Goal: Navigation & Orientation: Understand site structure

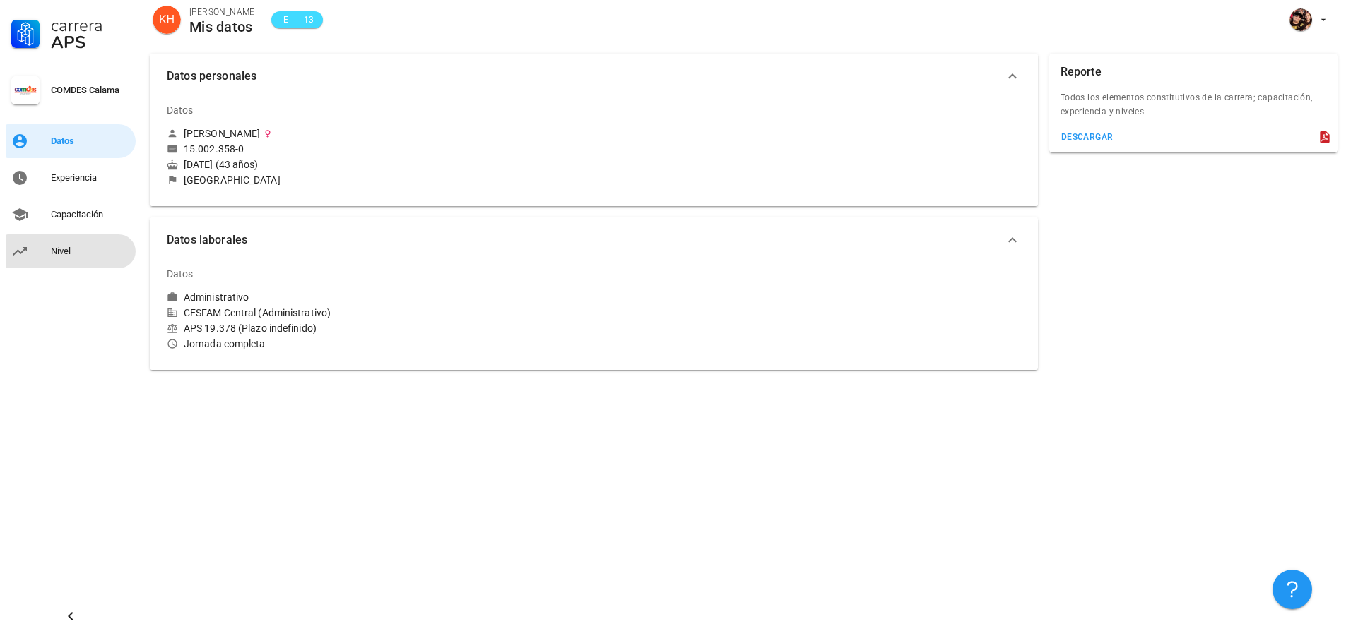
click at [86, 254] on div "Nivel" at bounding box center [90, 251] width 79 height 11
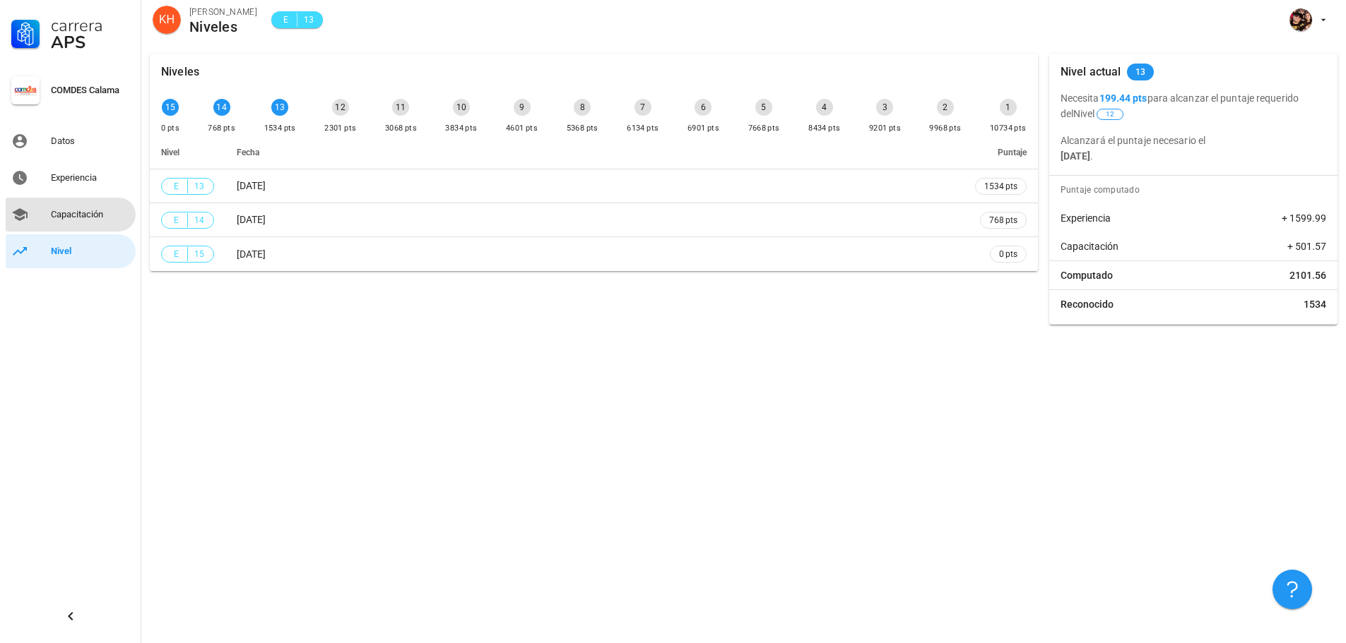
click at [73, 220] on div "Capacitación" at bounding box center [90, 214] width 79 height 23
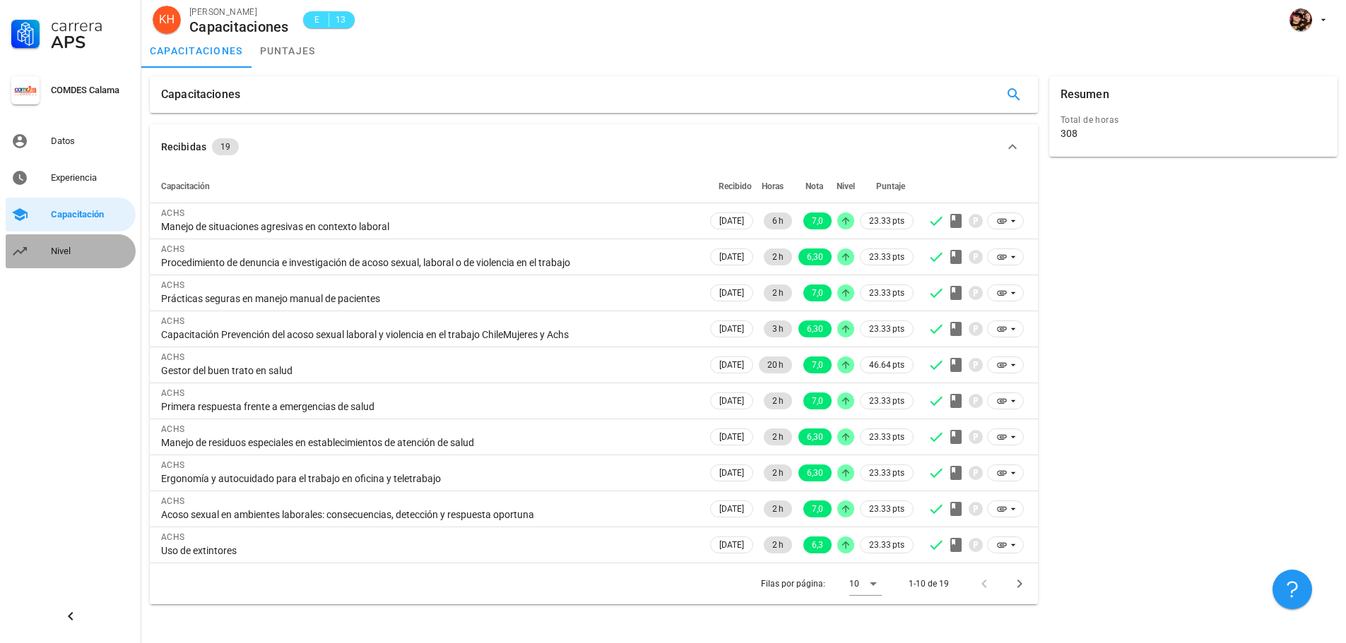
click at [82, 254] on div "Nivel" at bounding box center [90, 251] width 79 height 11
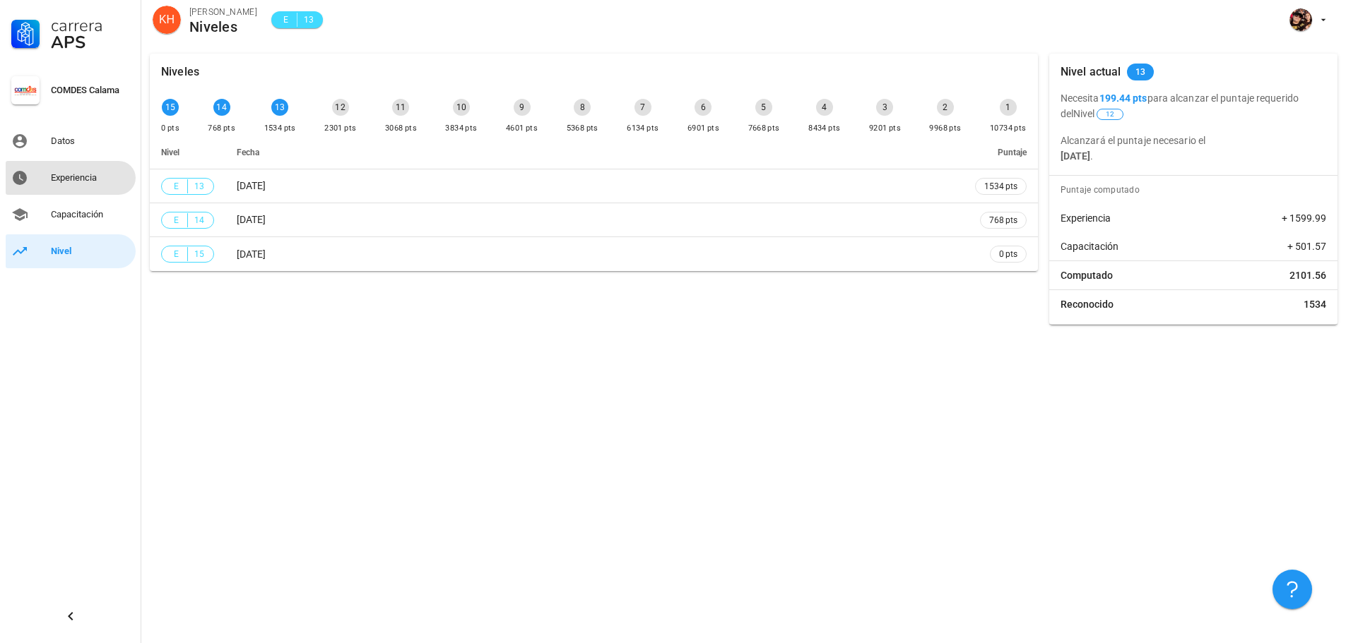
click at [83, 177] on div "Experiencia" at bounding box center [90, 177] width 79 height 11
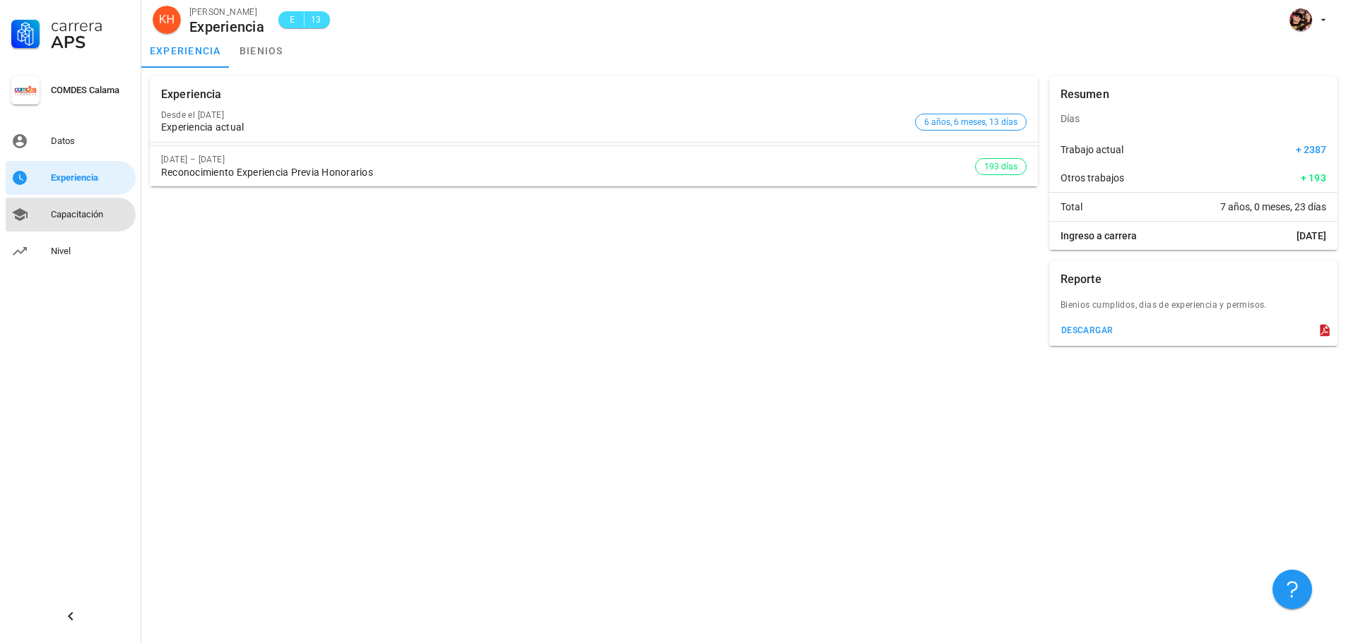
click at [59, 212] on div "Capacitación" at bounding box center [90, 214] width 79 height 11
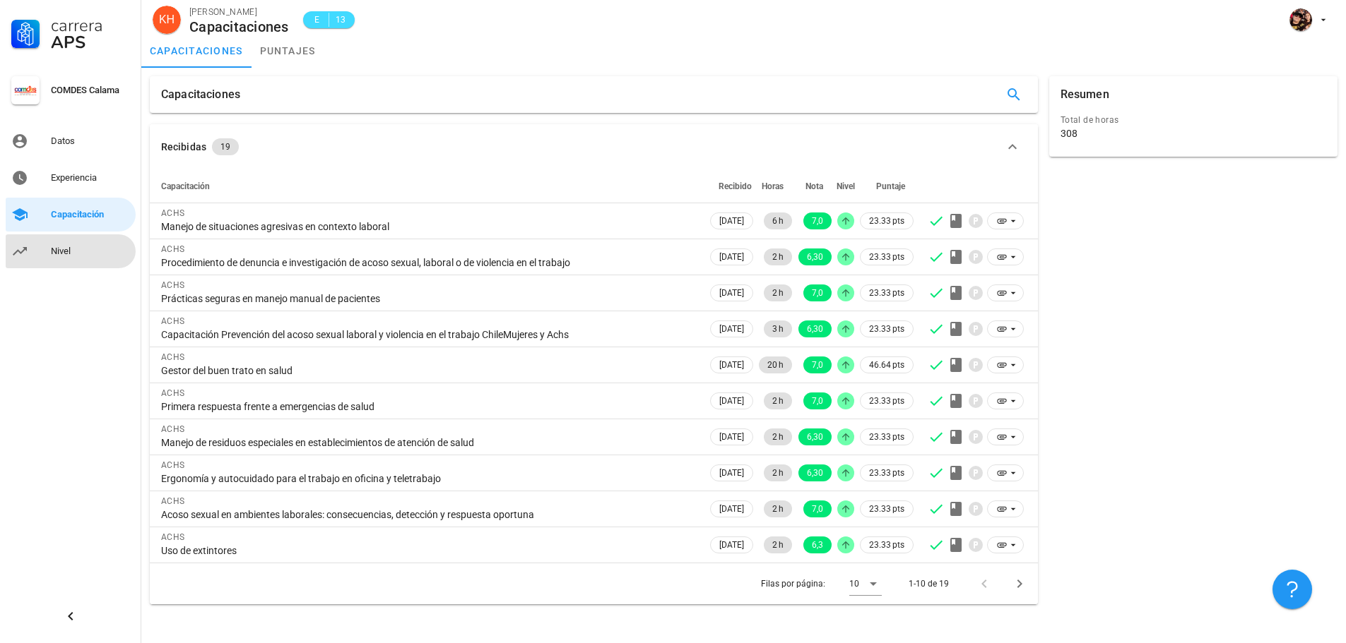
click at [49, 247] on link "Nivel" at bounding box center [71, 252] width 130 height 34
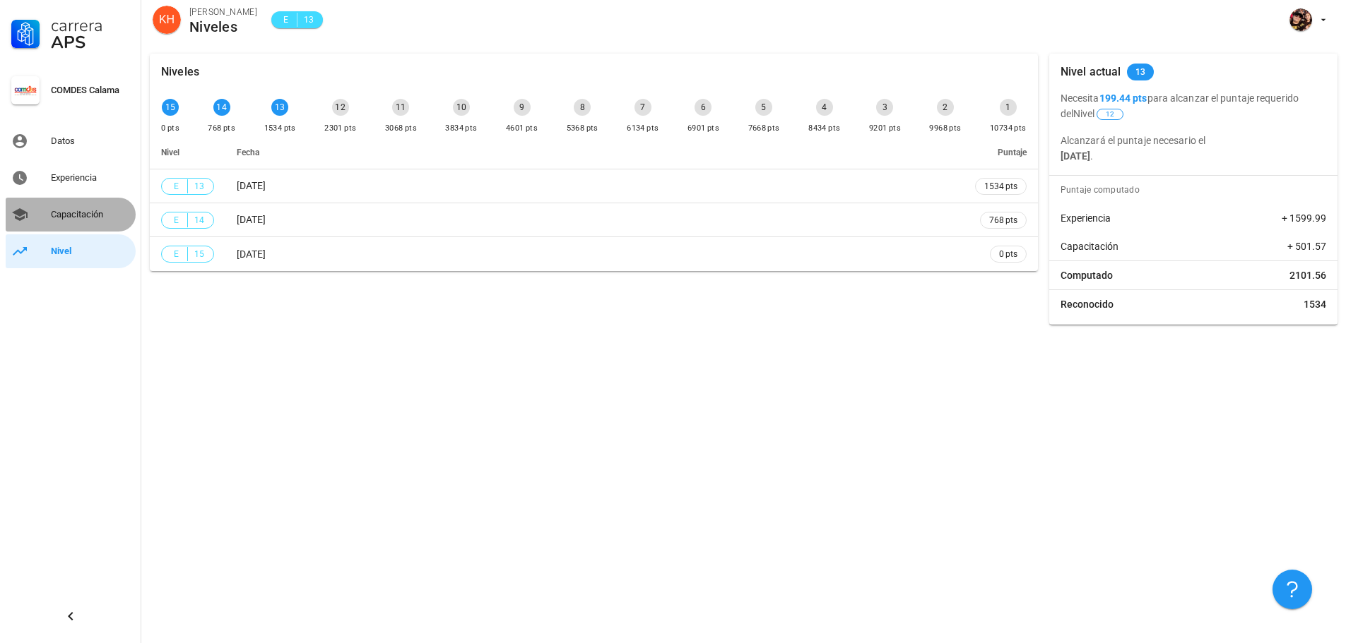
click at [59, 214] on div "Capacitación" at bounding box center [90, 214] width 79 height 11
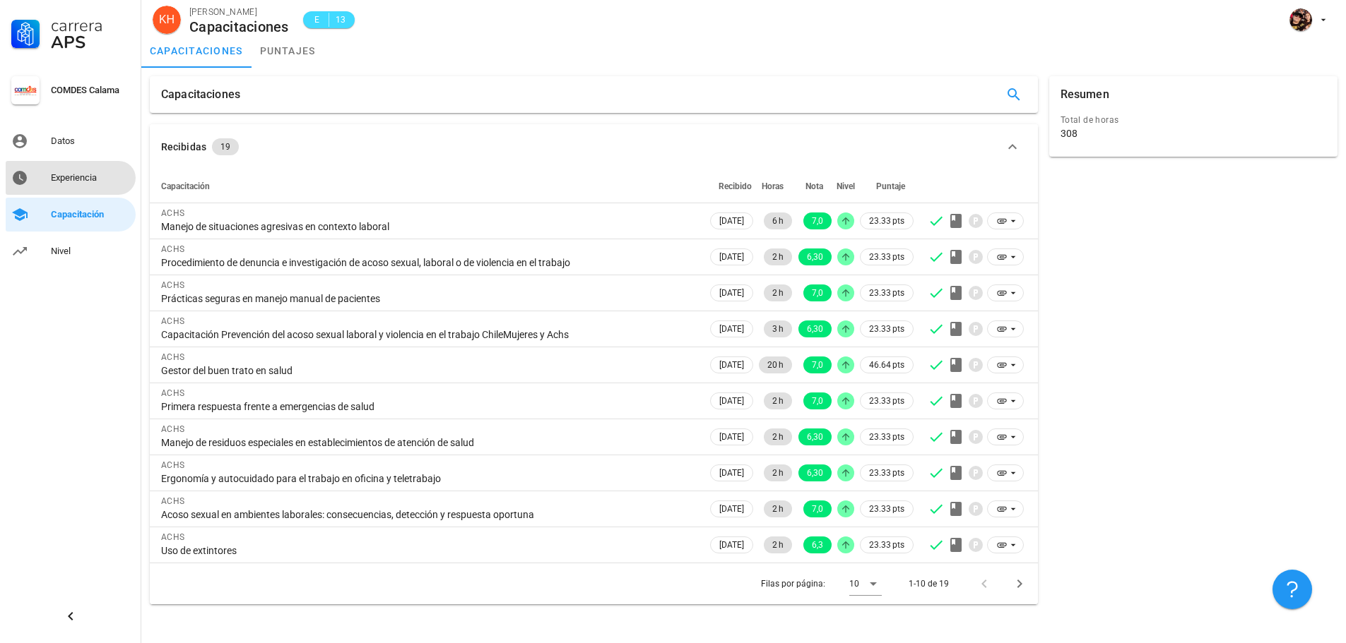
click at [66, 172] on div "Experiencia" at bounding box center [90, 178] width 79 height 23
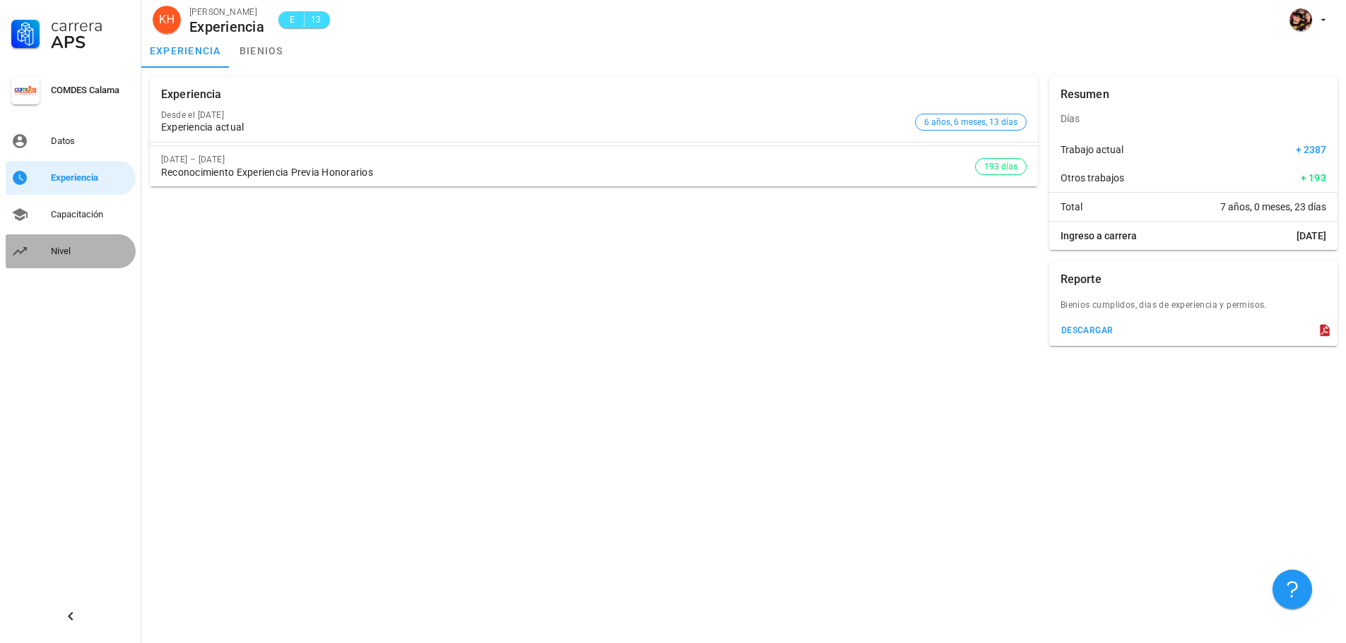
click at [53, 248] on div "Nivel" at bounding box center [90, 251] width 79 height 11
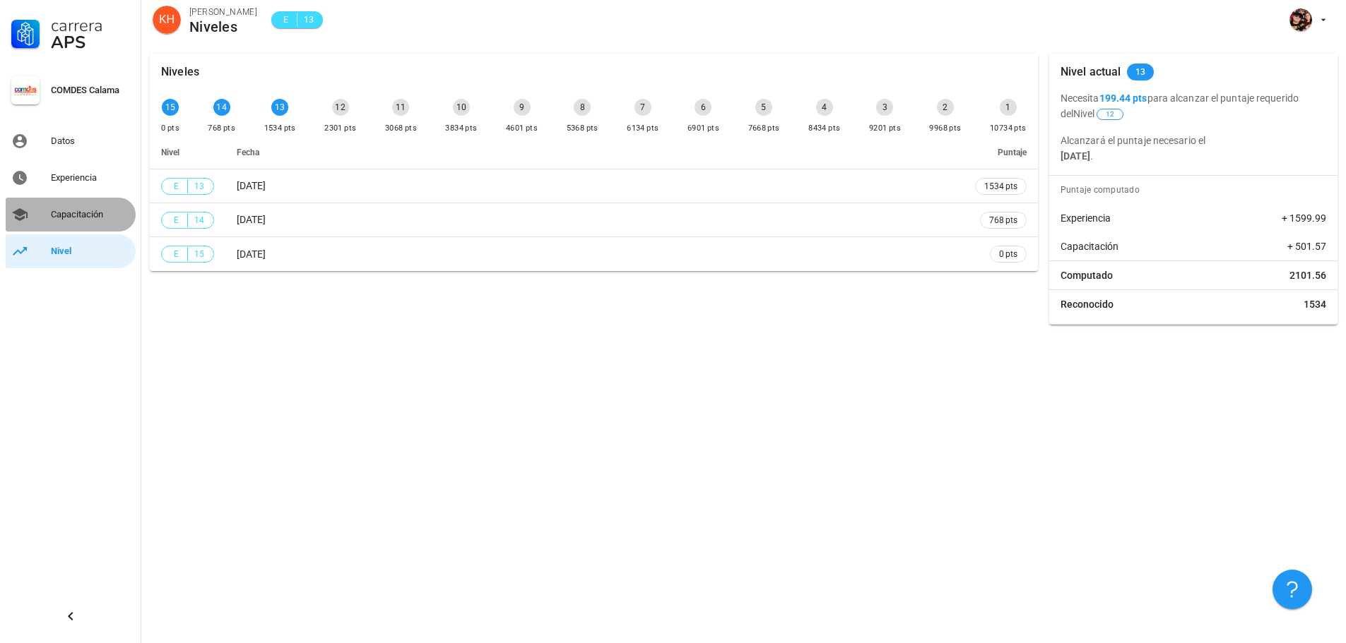
click at [100, 212] on div "Capacitación" at bounding box center [90, 214] width 79 height 11
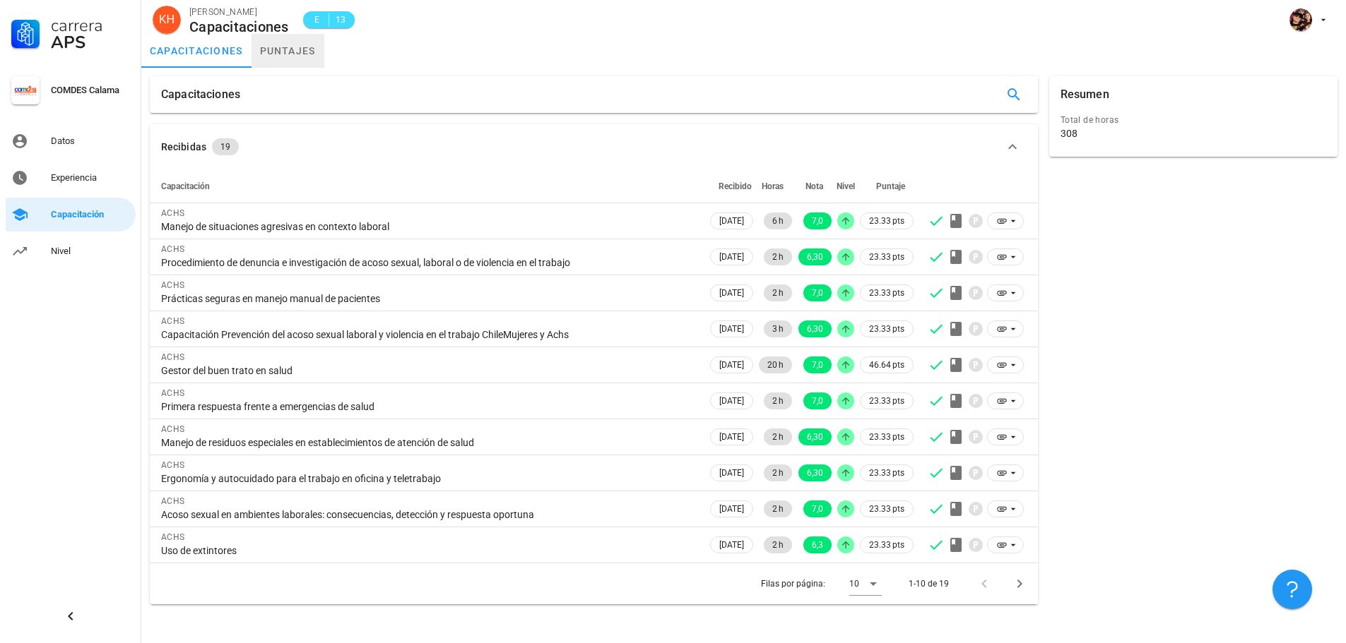
click at [293, 47] on link "puntajes" at bounding box center [287, 51] width 73 height 34
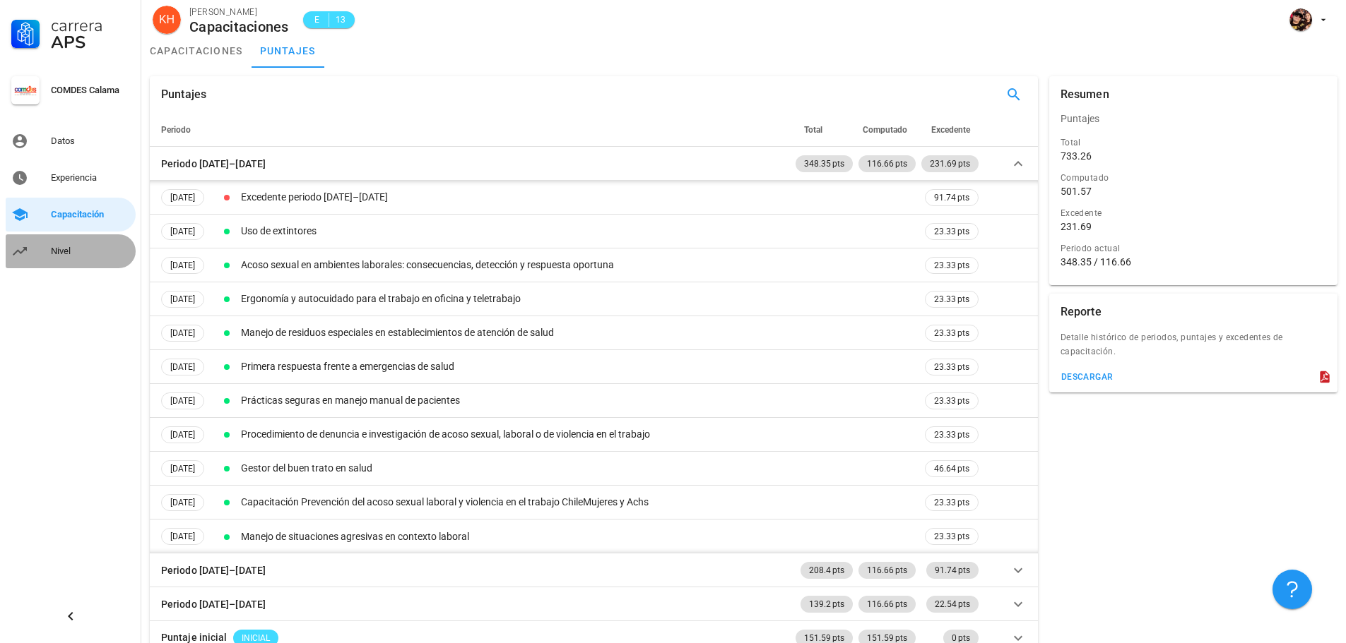
click at [47, 253] on link "Nivel" at bounding box center [71, 252] width 130 height 34
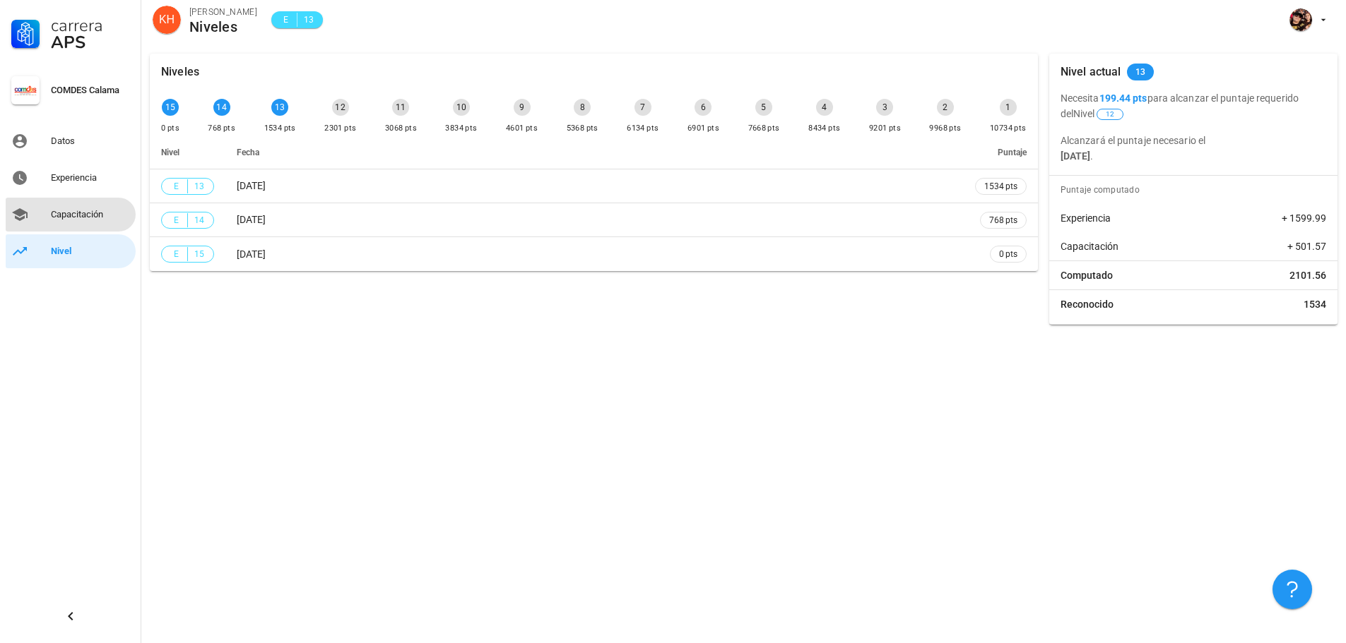
click at [96, 220] on div "Capacitación" at bounding box center [90, 214] width 79 height 11
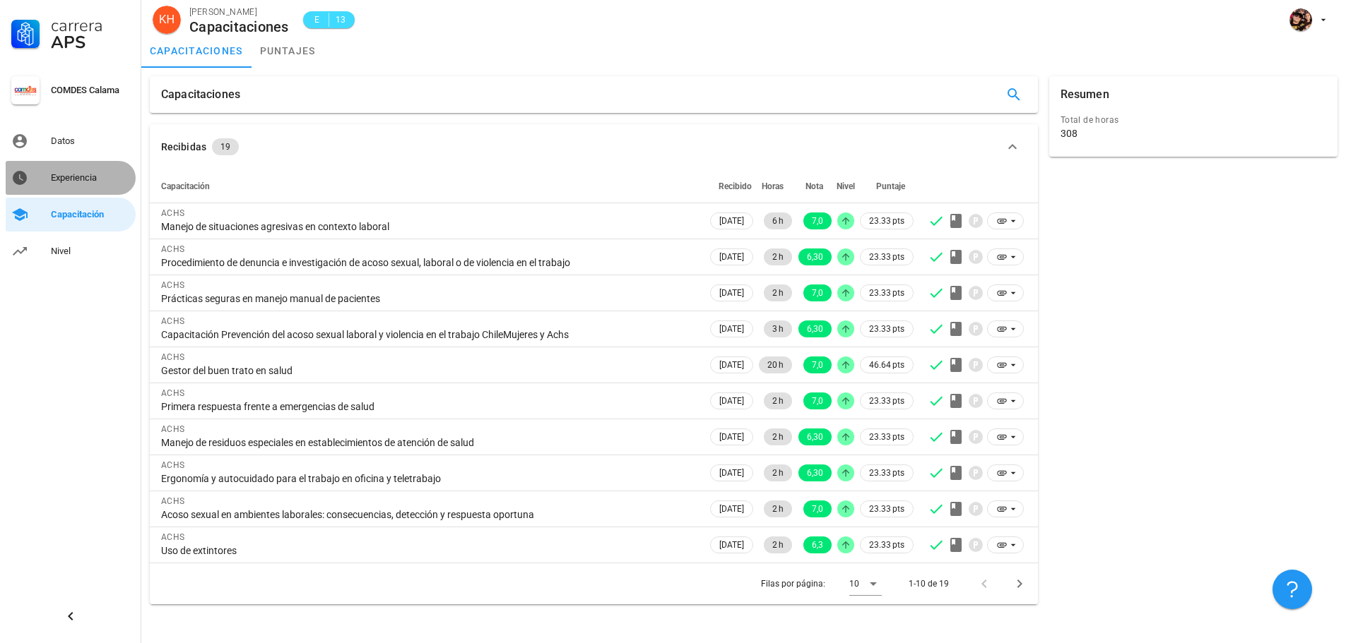
click at [90, 179] on div "Experiencia" at bounding box center [90, 177] width 79 height 11
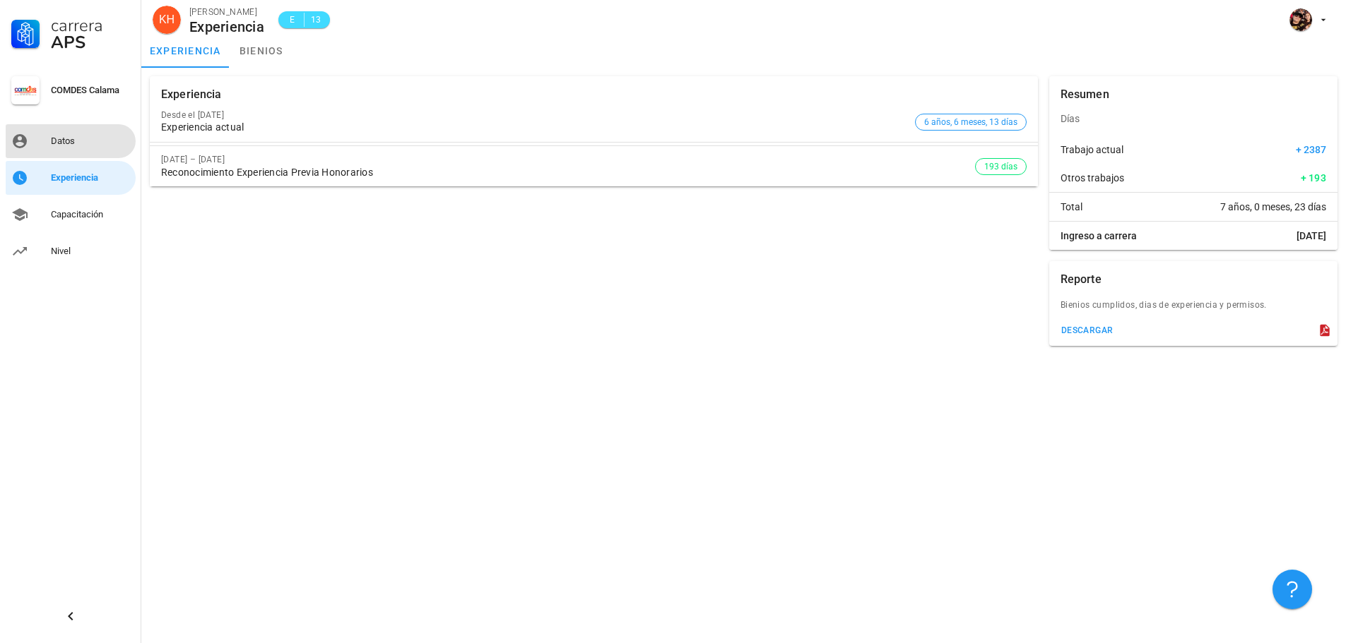
click at [89, 150] on div "Datos" at bounding box center [90, 141] width 79 height 23
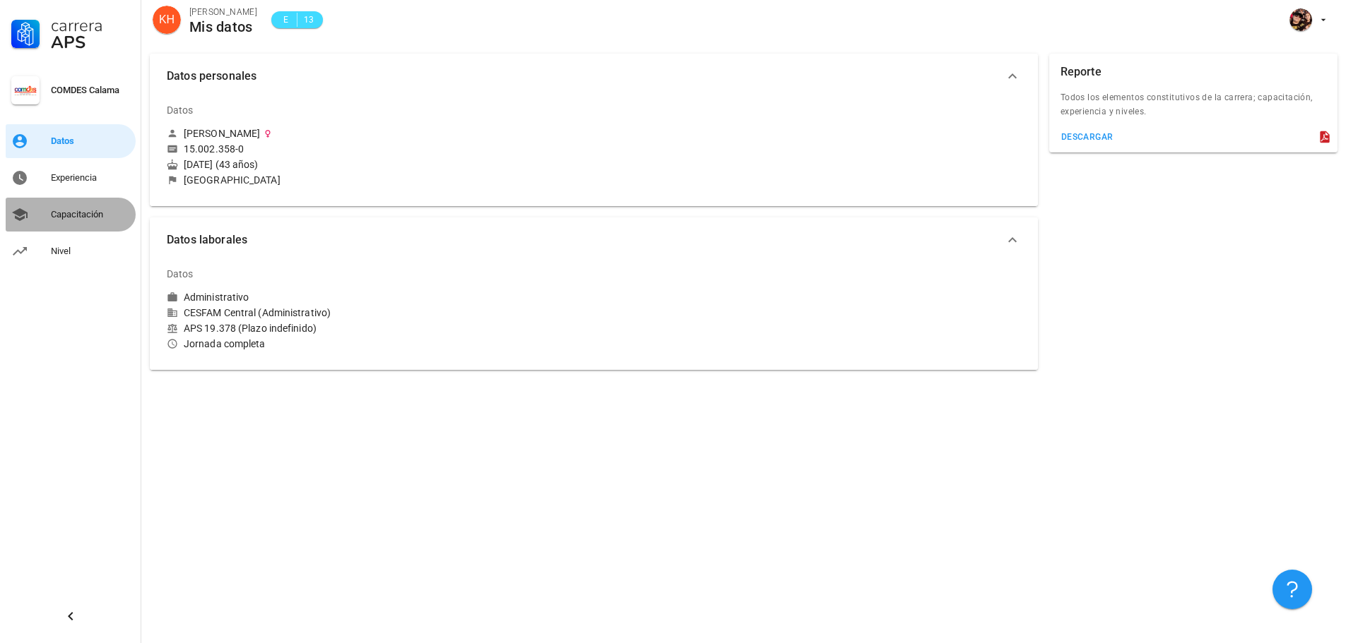
click at [77, 207] on div "Capacitación" at bounding box center [90, 214] width 79 height 23
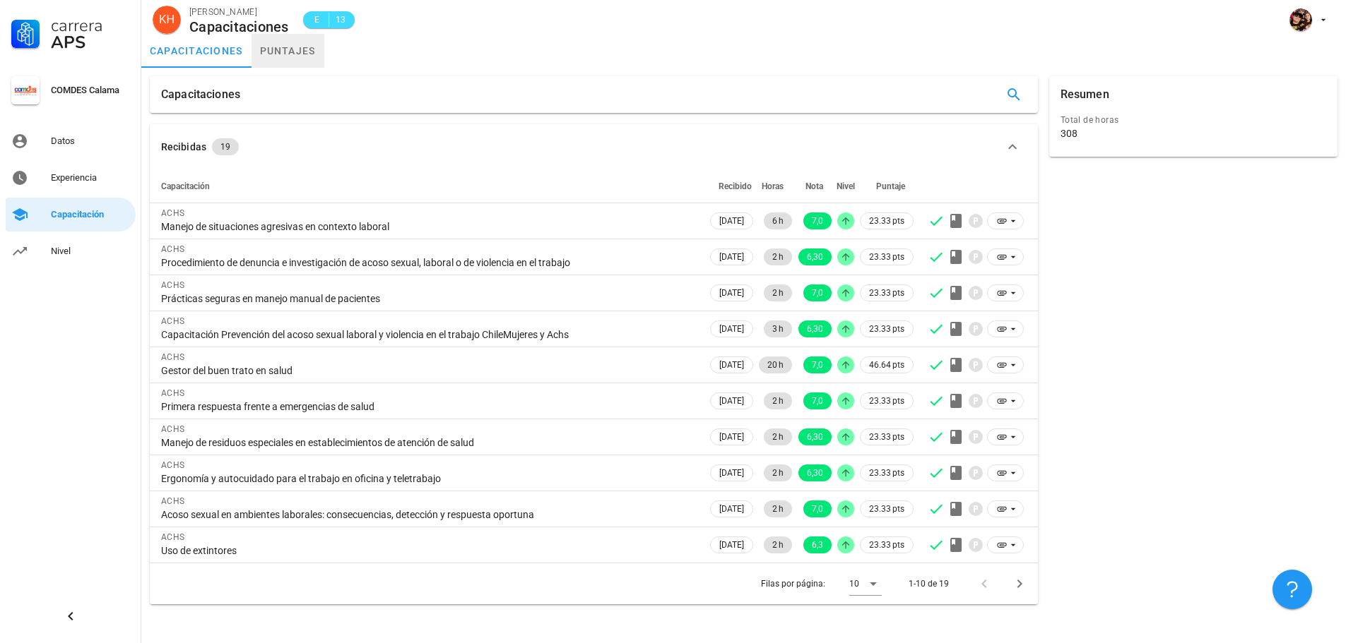
click at [288, 45] on link "puntajes" at bounding box center [287, 51] width 73 height 34
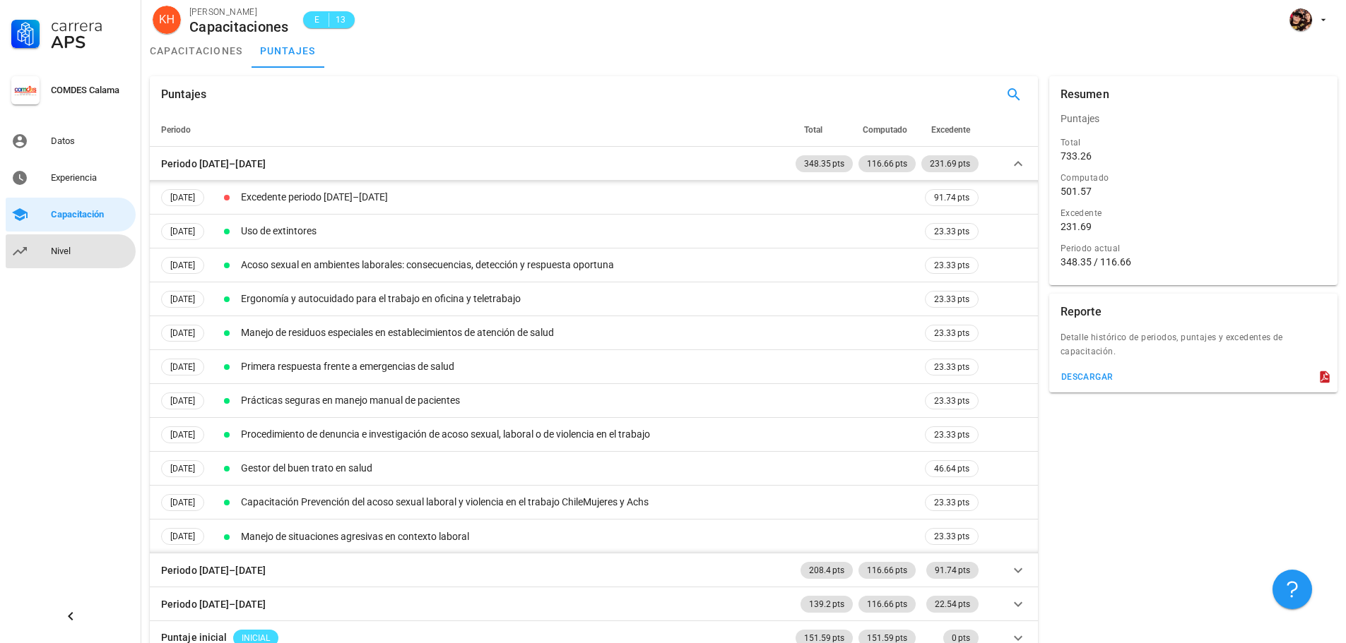
click at [49, 249] on link "Nivel" at bounding box center [71, 252] width 130 height 34
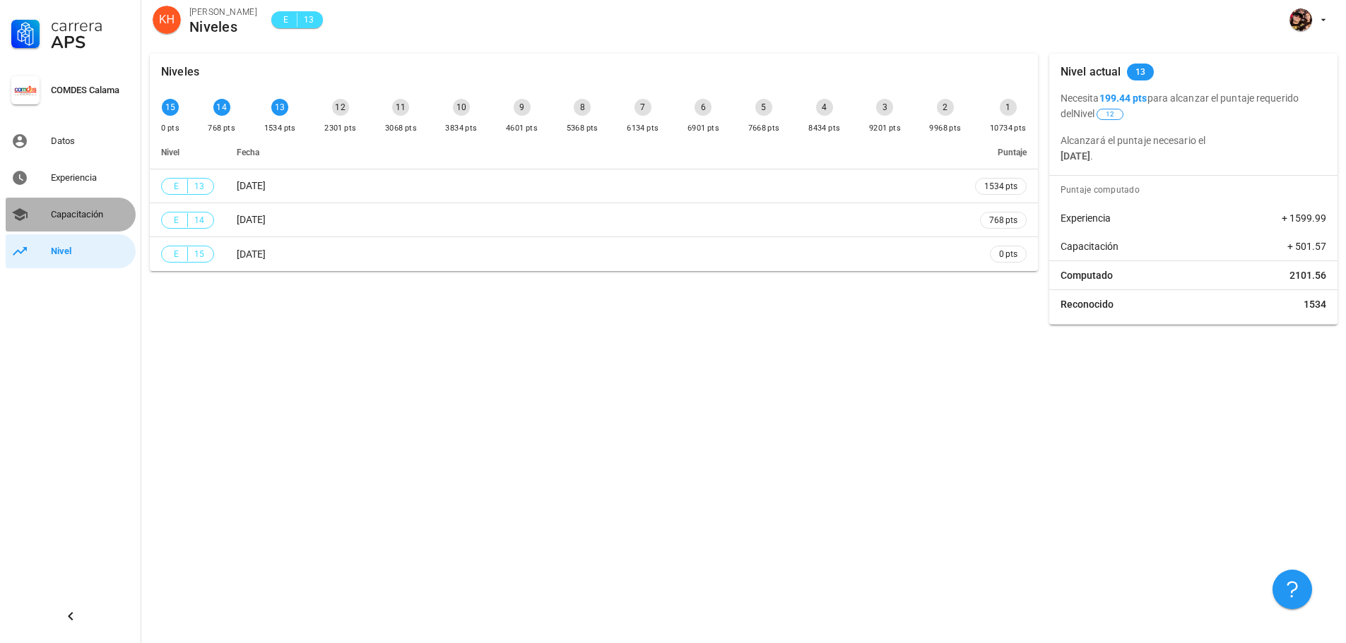
click at [37, 217] on link "Capacitación" at bounding box center [71, 215] width 130 height 34
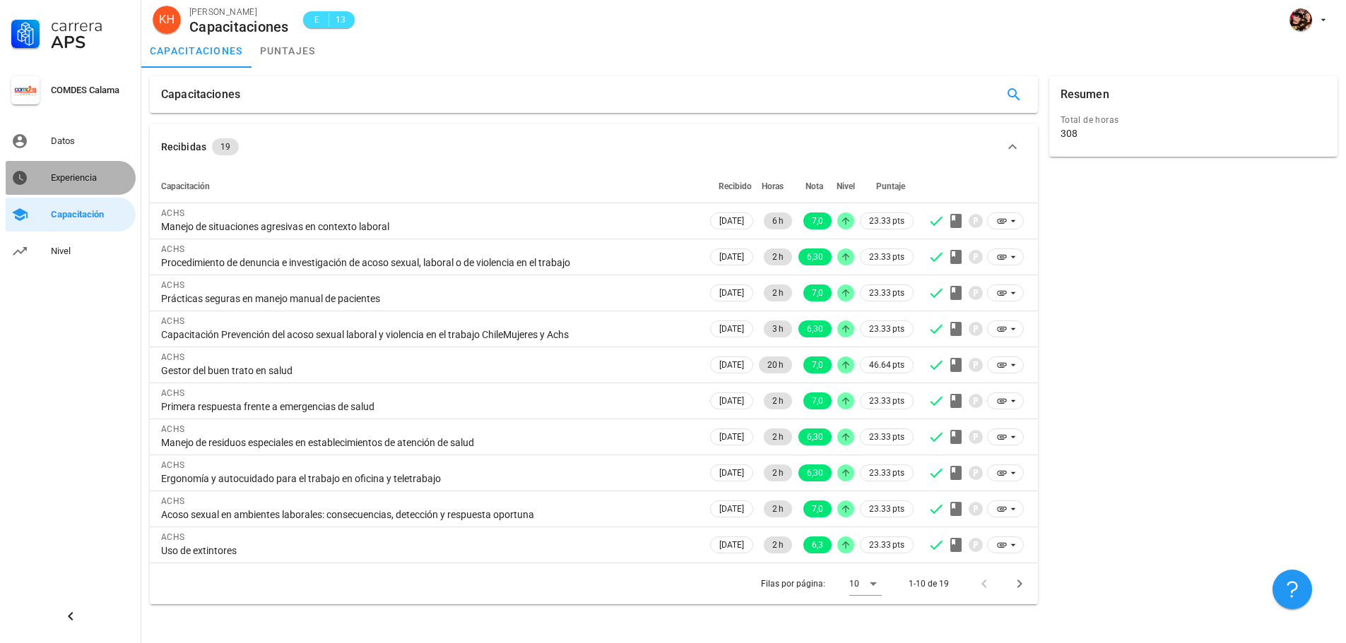
click at [64, 188] on div "Experiencia" at bounding box center [90, 178] width 79 height 23
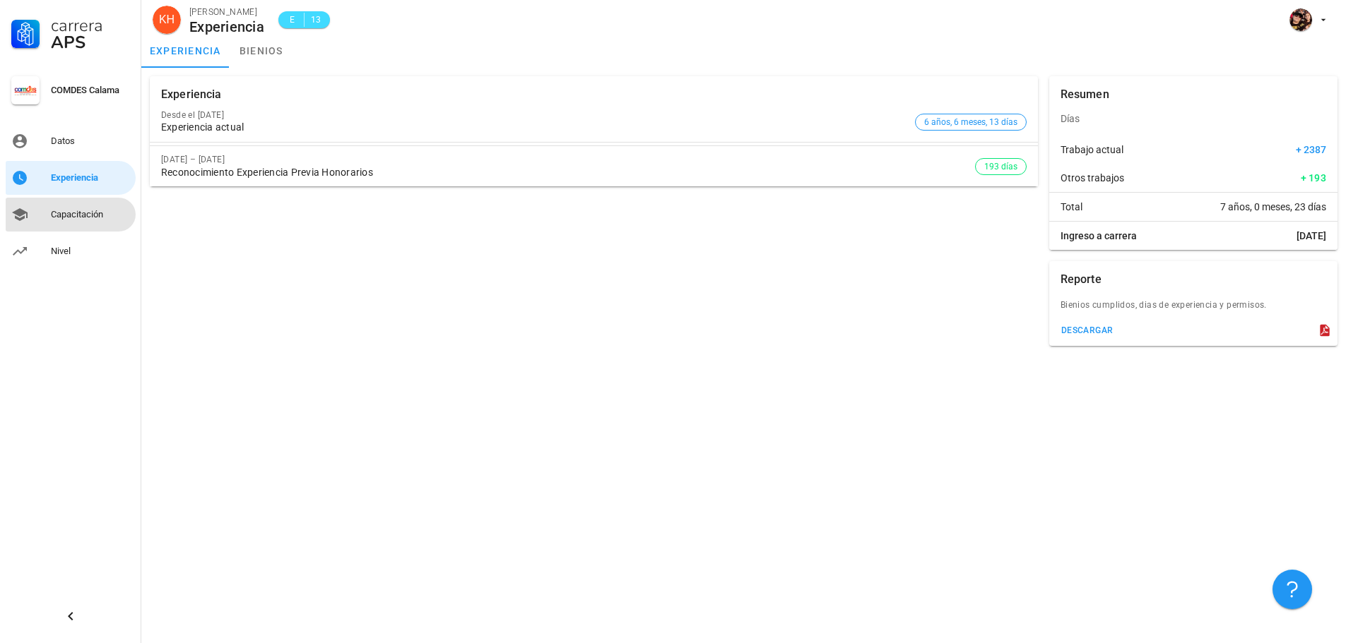
click at [82, 227] on link "Capacitación" at bounding box center [71, 215] width 130 height 34
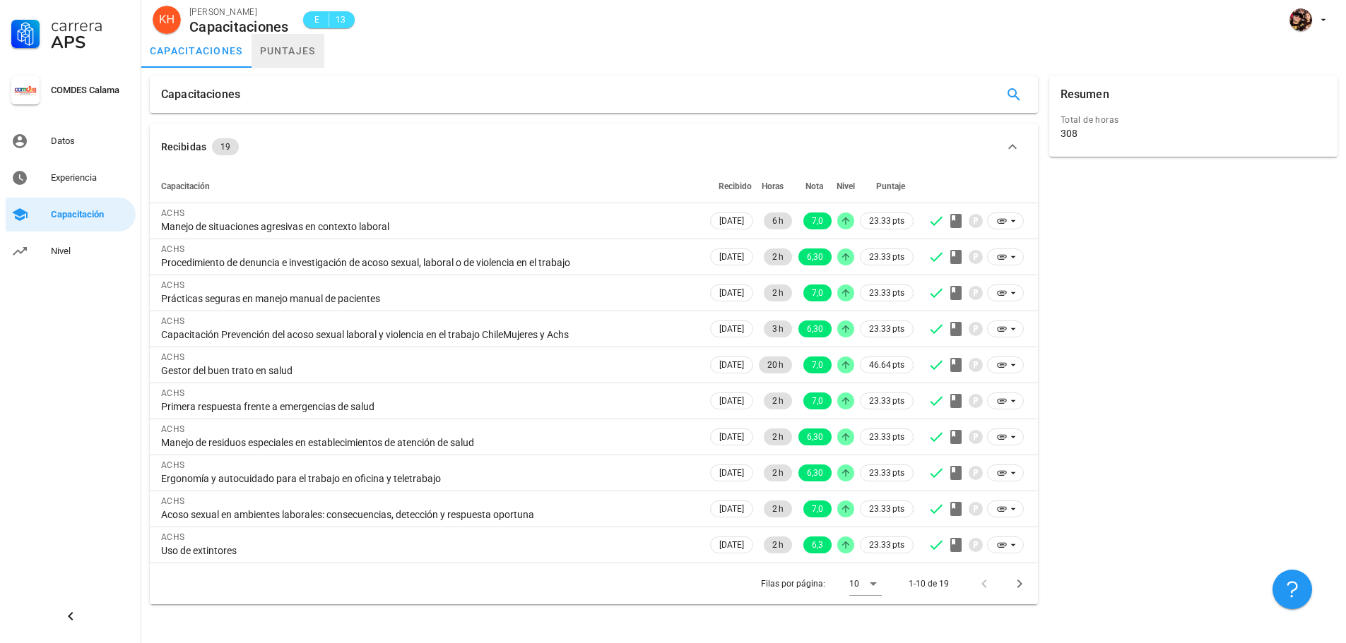
click at [295, 54] on link "puntajes" at bounding box center [287, 51] width 73 height 34
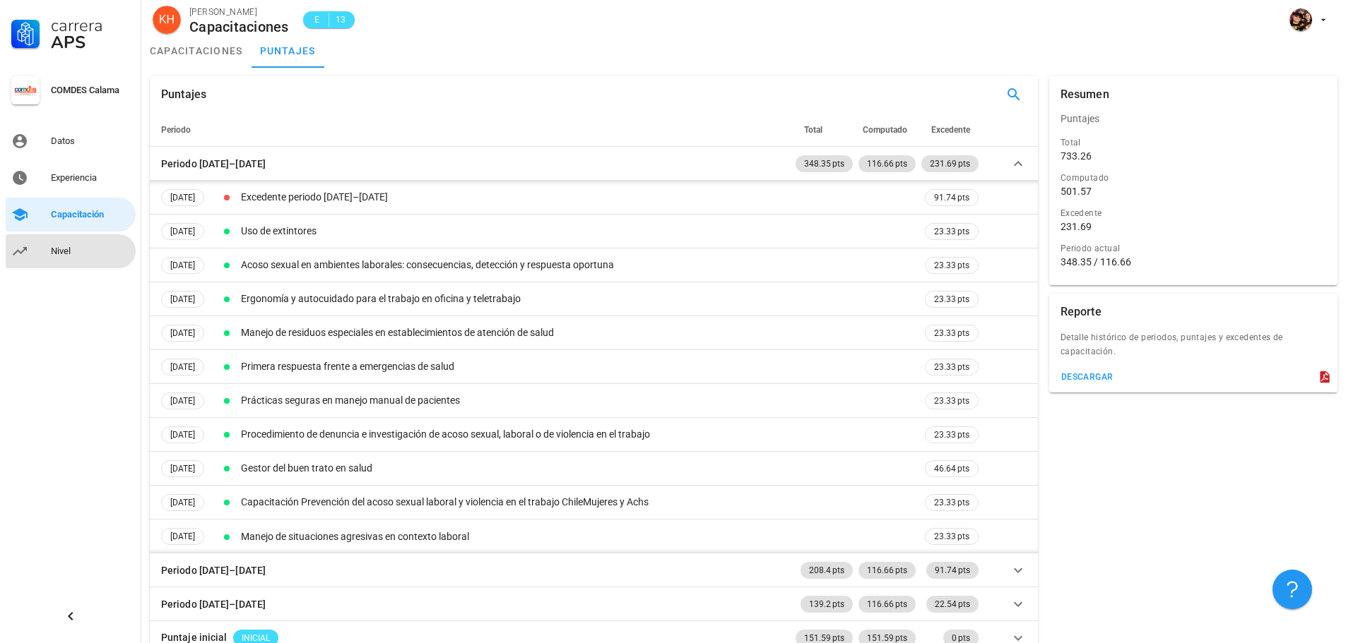
click at [79, 254] on div "Nivel" at bounding box center [90, 251] width 79 height 11
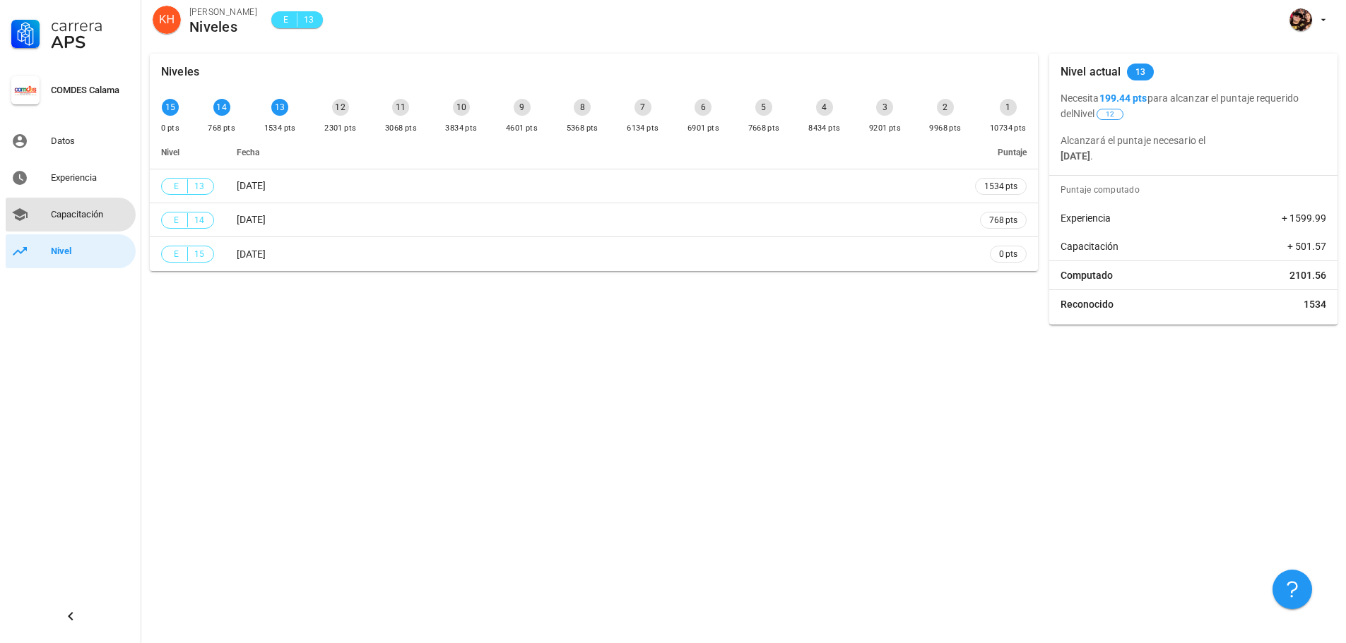
click at [87, 223] on div "Capacitación" at bounding box center [90, 214] width 79 height 23
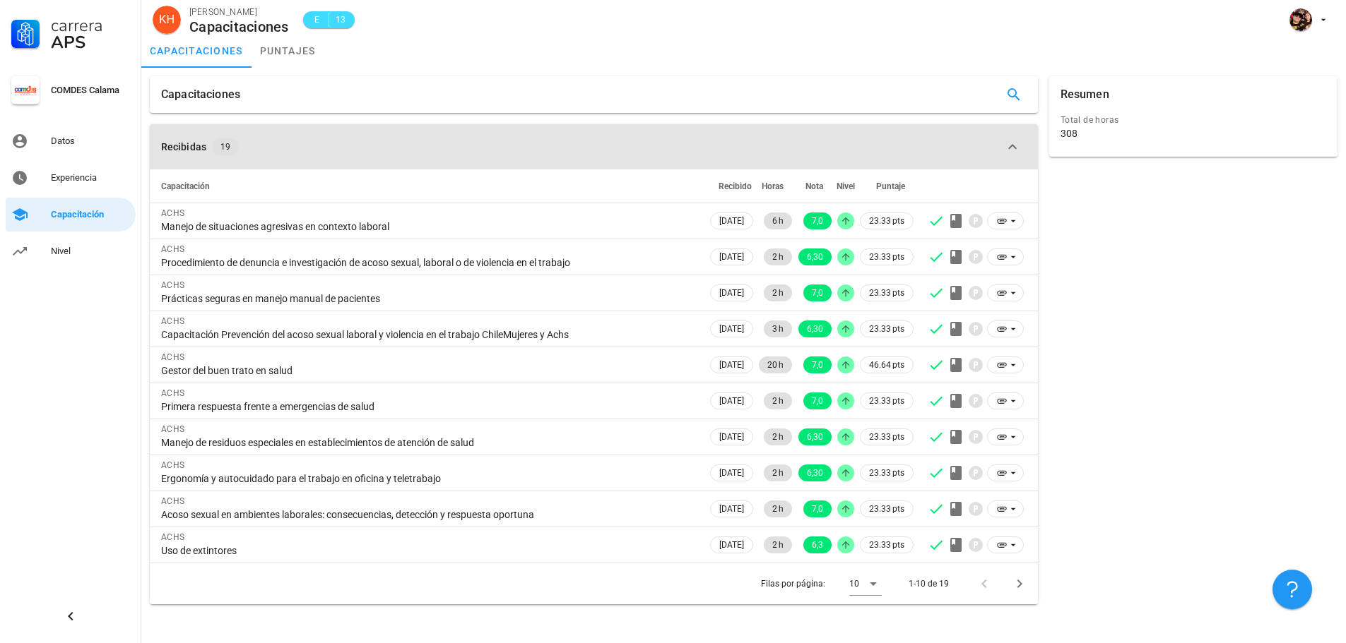
click at [1009, 148] on icon "button" at bounding box center [1012, 146] width 8 height 5
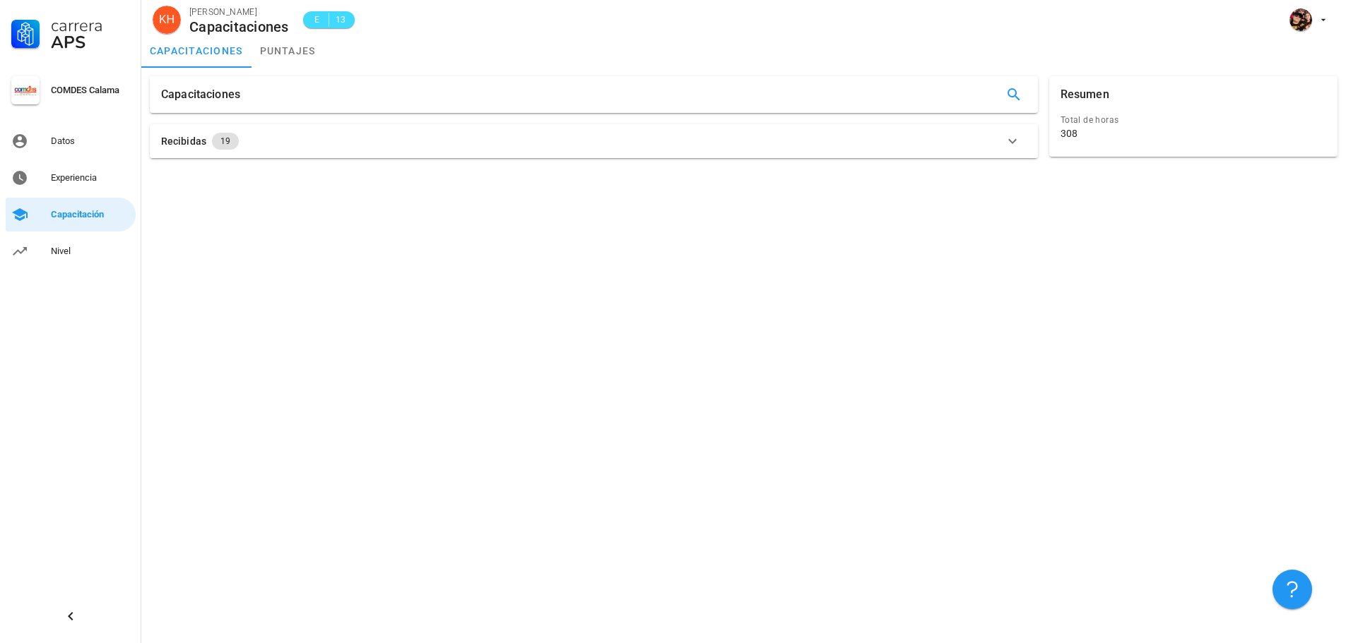
click at [1012, 139] on icon "button" at bounding box center [1012, 141] width 17 height 17
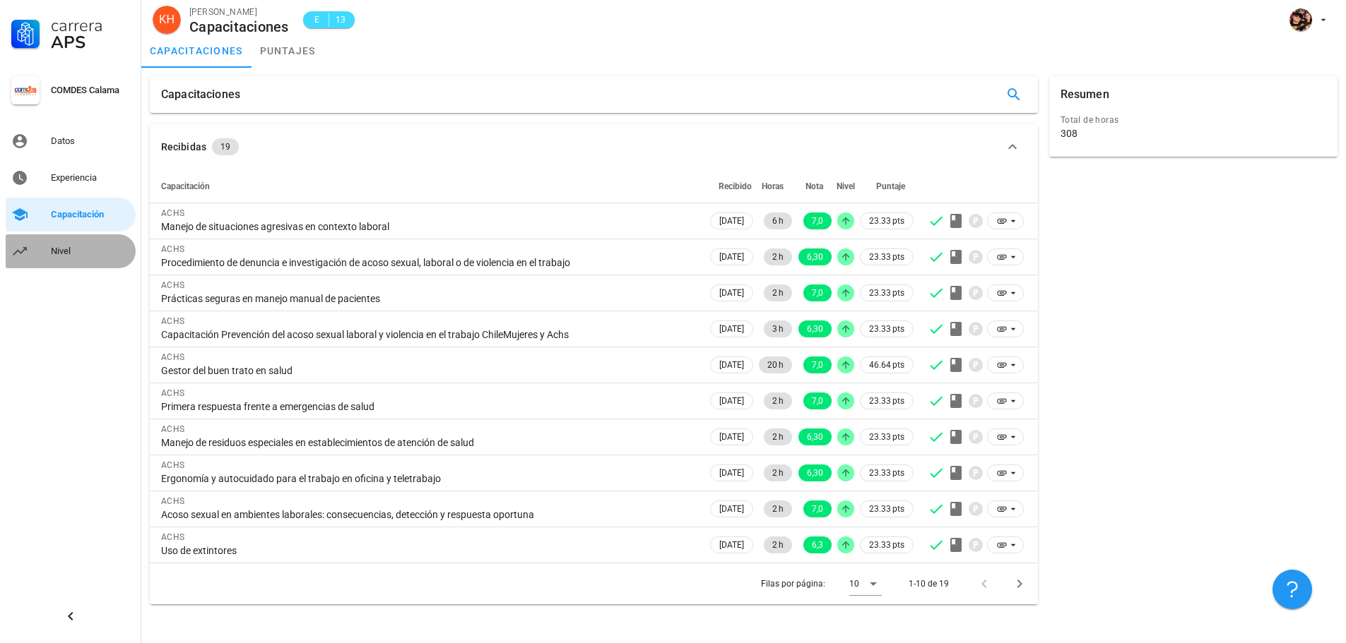
click at [65, 251] on div "Nivel" at bounding box center [90, 251] width 79 height 11
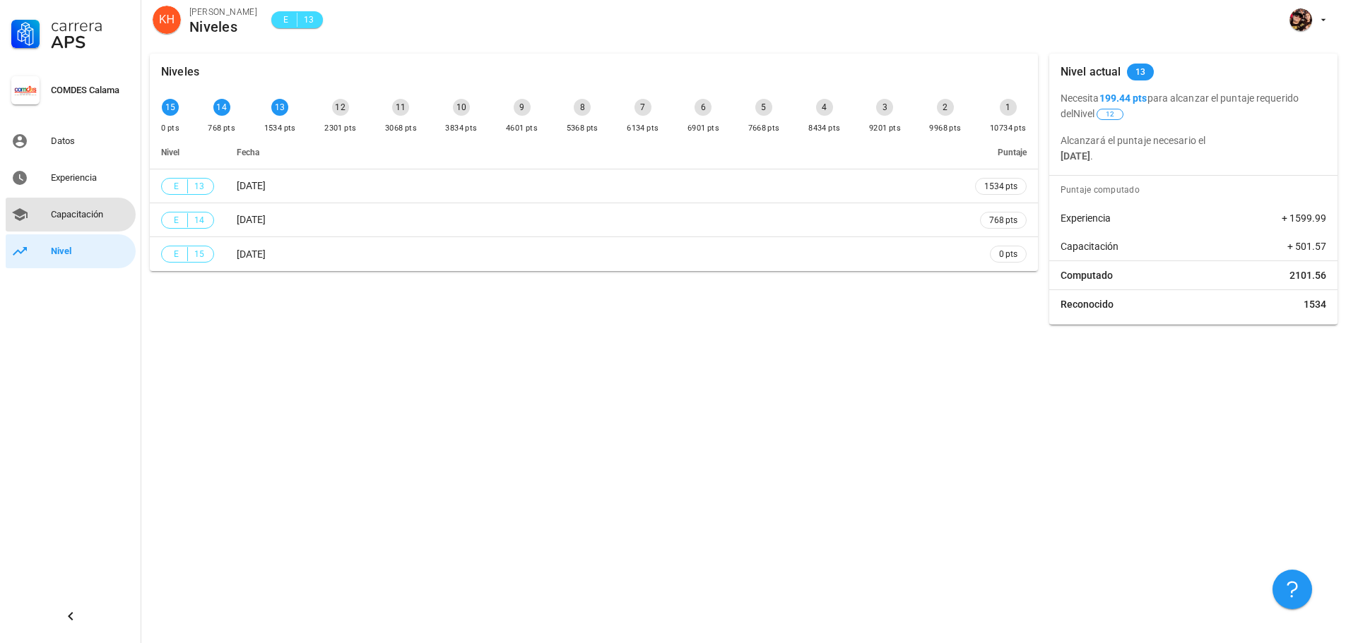
click at [83, 215] on div "Capacitación" at bounding box center [90, 214] width 79 height 11
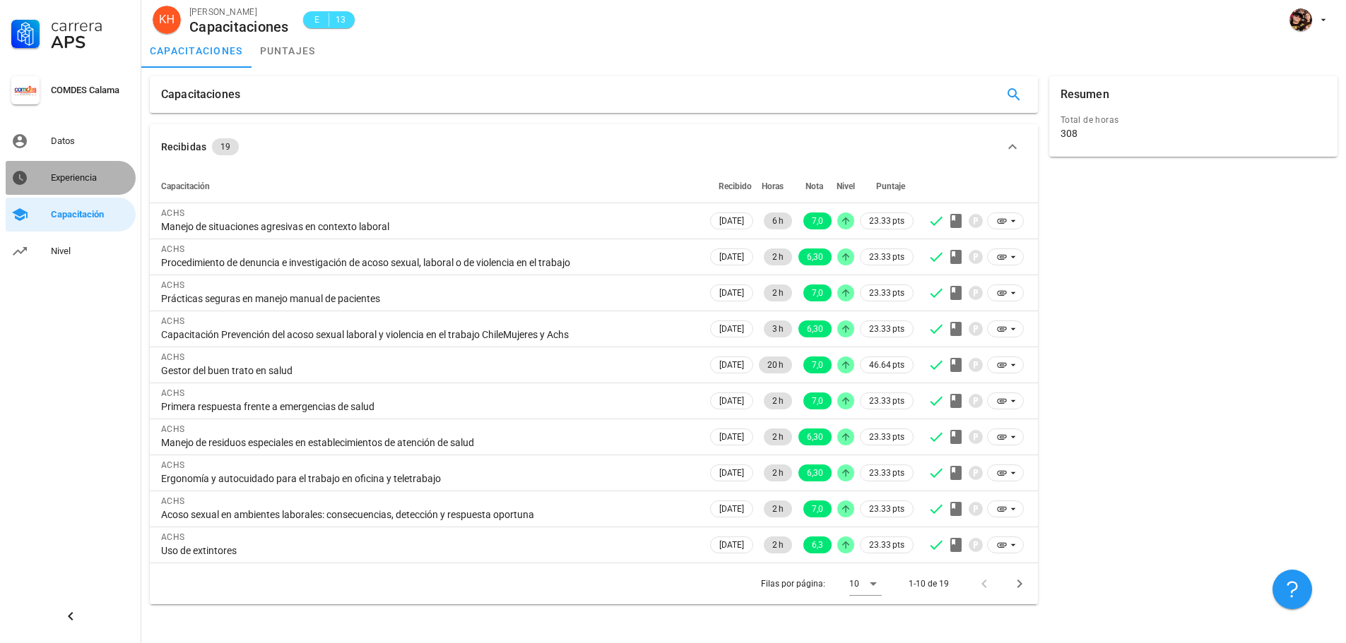
click at [93, 177] on div "Experiencia" at bounding box center [90, 177] width 79 height 11
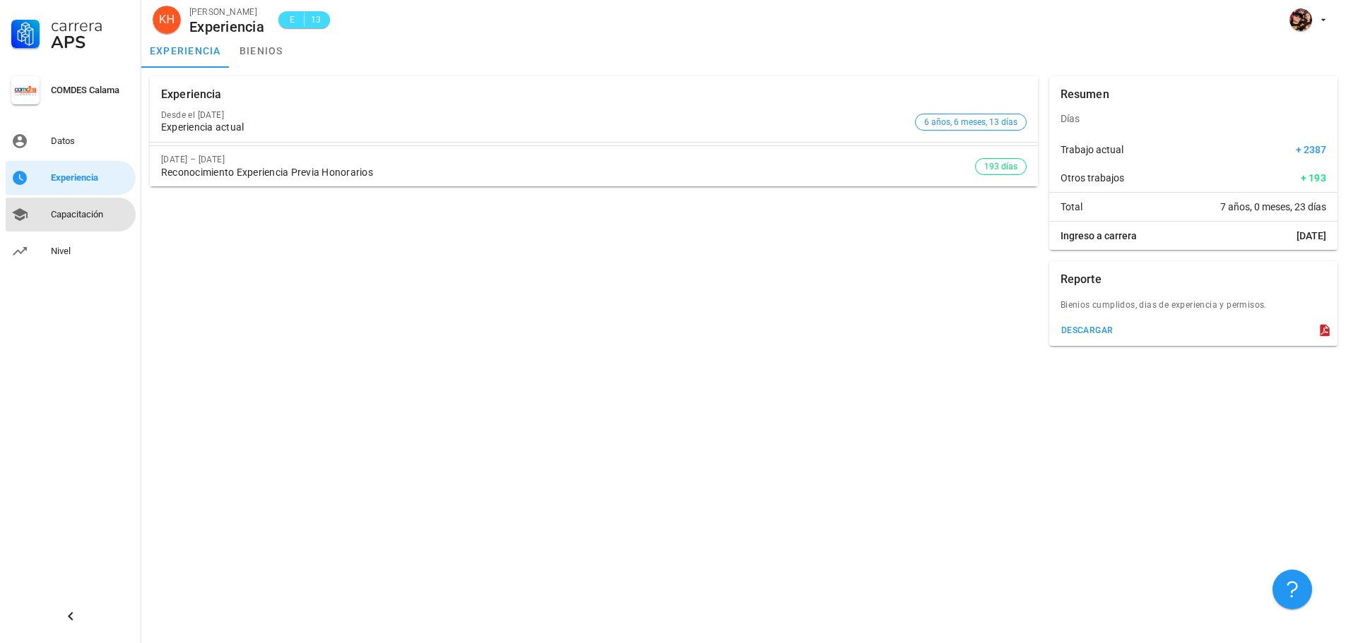
click at [77, 215] on div "Capacitación" at bounding box center [90, 214] width 79 height 11
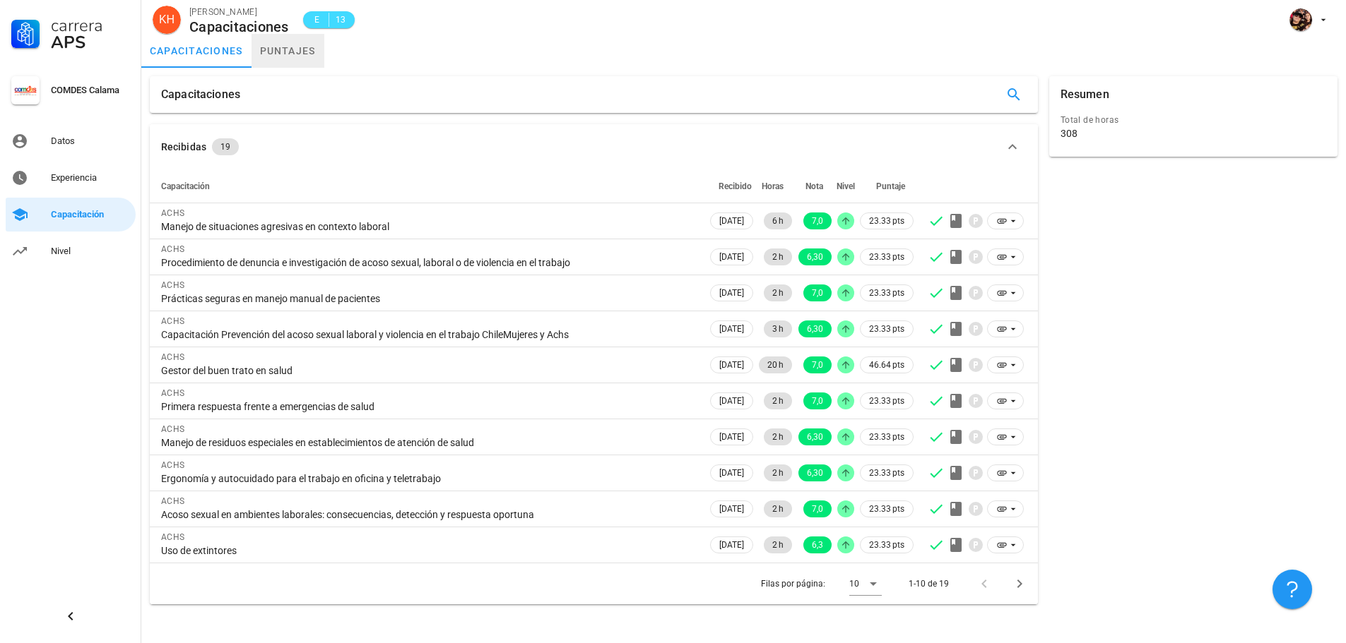
click at [272, 45] on link "puntajes" at bounding box center [287, 51] width 73 height 34
